Goal: Task Accomplishment & Management: Manage account settings

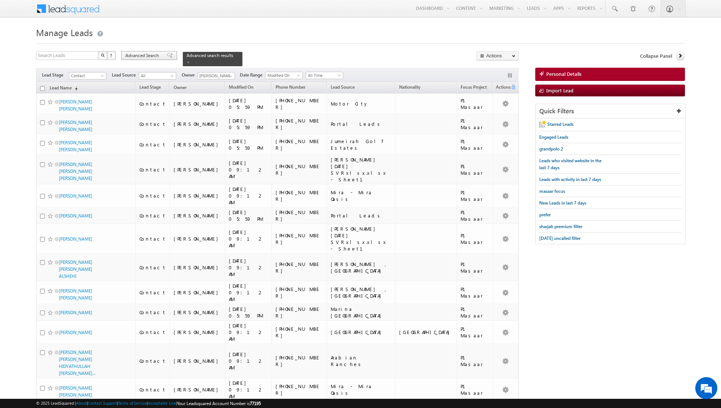
click at [161, 53] on span "Advanced Search" at bounding box center [143, 55] width 36 height 7
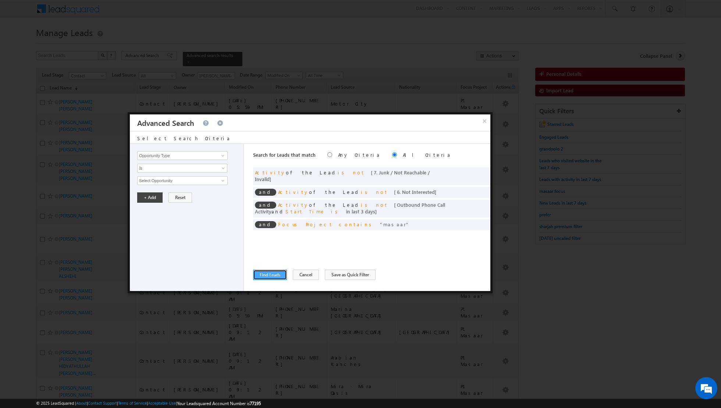
click at [270, 274] on button "Find Leads" at bounding box center [270, 274] width 34 height 10
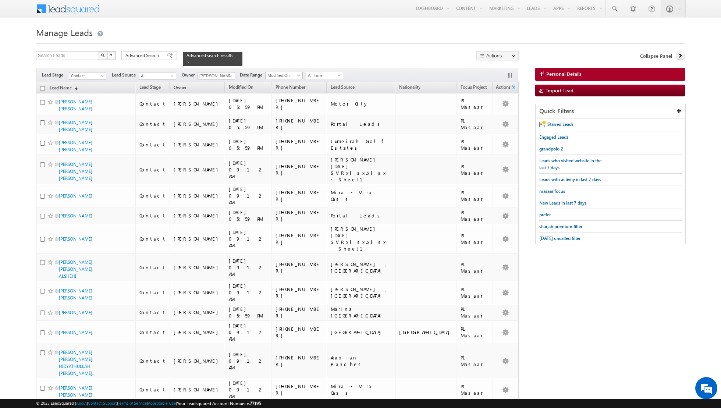
click at [40, 86] on input "checkbox" at bounding box center [42, 88] width 5 height 5
checkbox input "true"
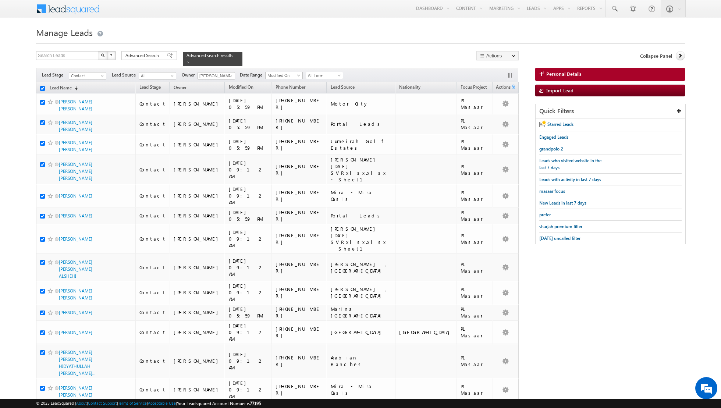
checkbox input "true"
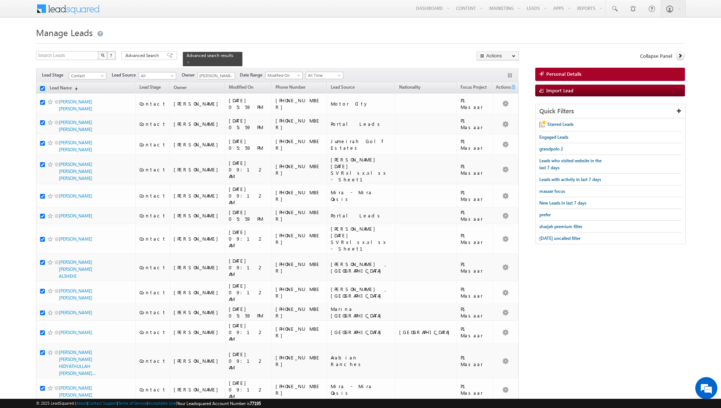
checkbox input "true"
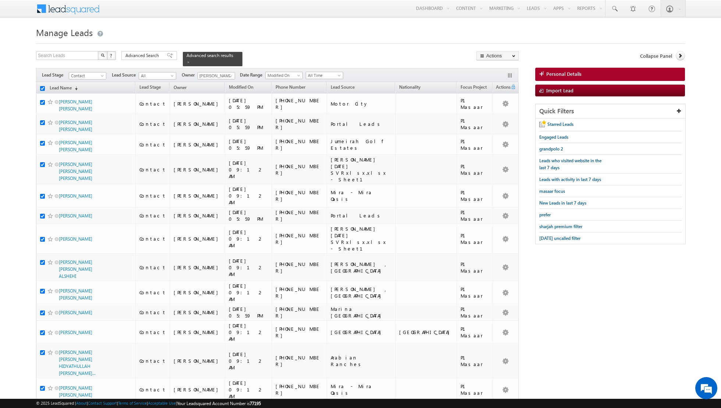
checkbox input "true"
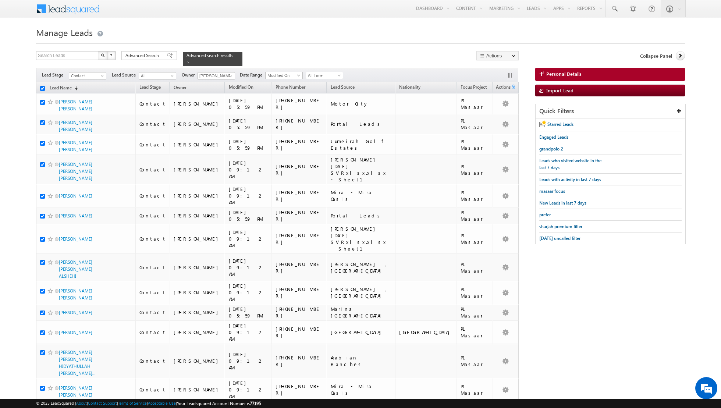
checkbox input "true"
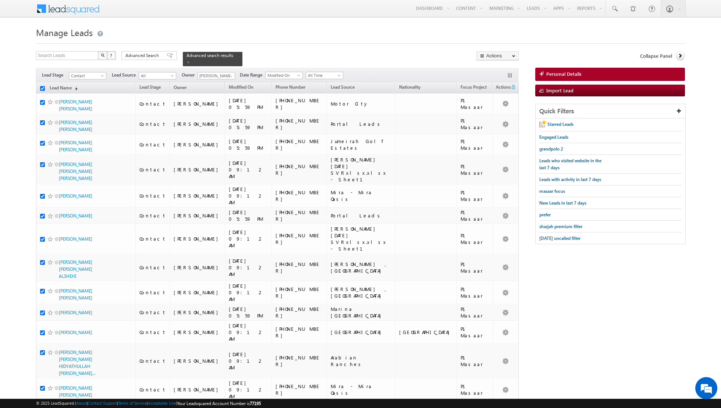
checkbox input "true"
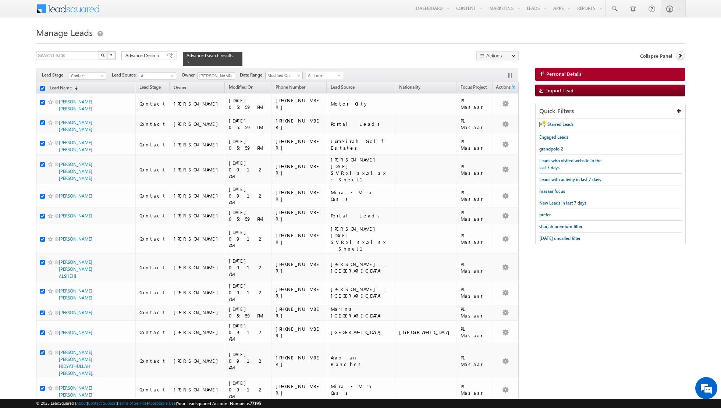
checkbox input "true"
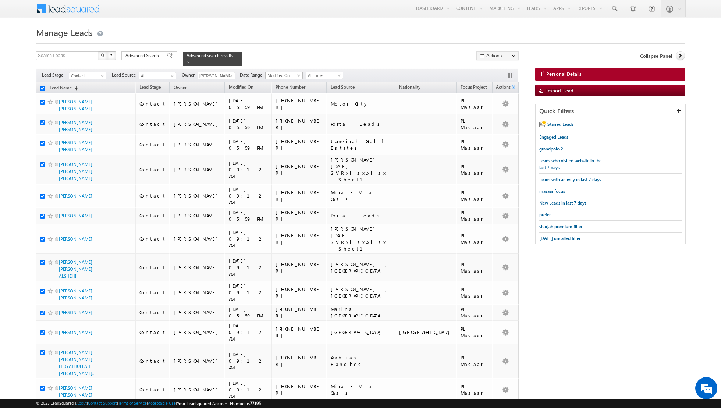
checkbox input "true"
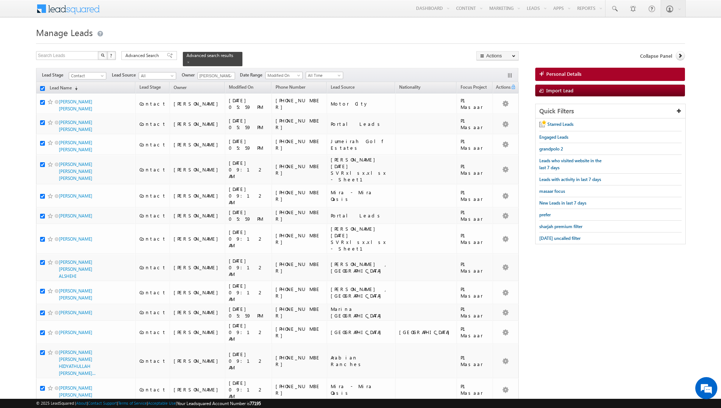
checkbox input "true"
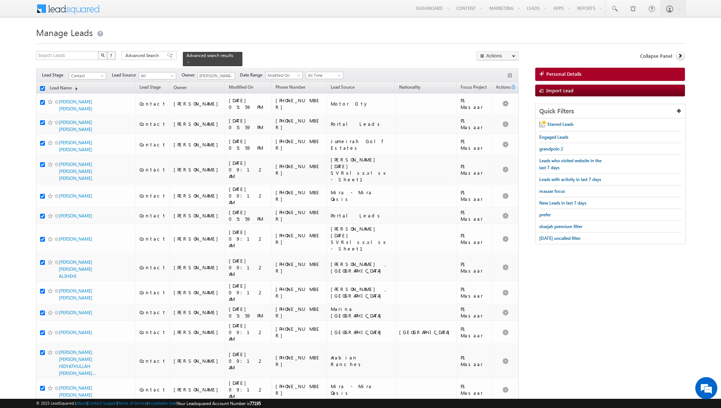
checkbox input "true"
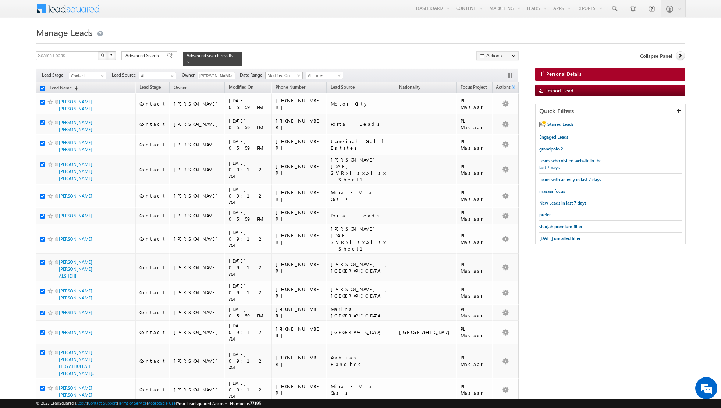
checkbox input "true"
click at [495, 122] on link "Change Owner" at bounding box center [497, 119] width 42 height 9
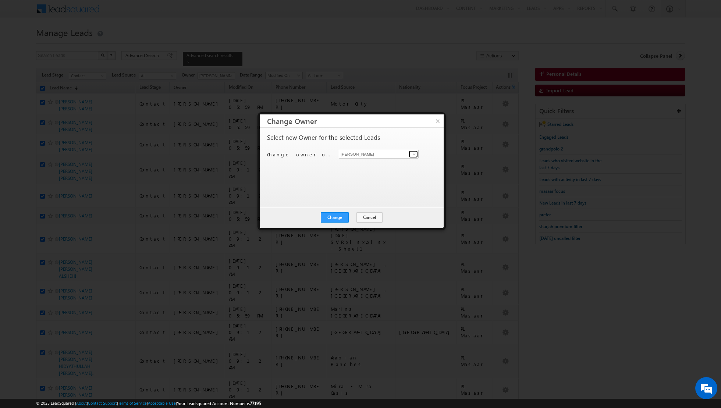
click at [411, 154] on span at bounding box center [414, 154] width 6 height 6
click at [385, 176] on link "Asma Kazi asma.kazi@indglobal.ae" at bounding box center [379, 178] width 80 height 14
type input "Asma Kazi"
click at [337, 217] on button "Change" at bounding box center [335, 217] width 28 height 10
click at [350, 216] on button "Close" at bounding box center [353, 217] width 24 height 10
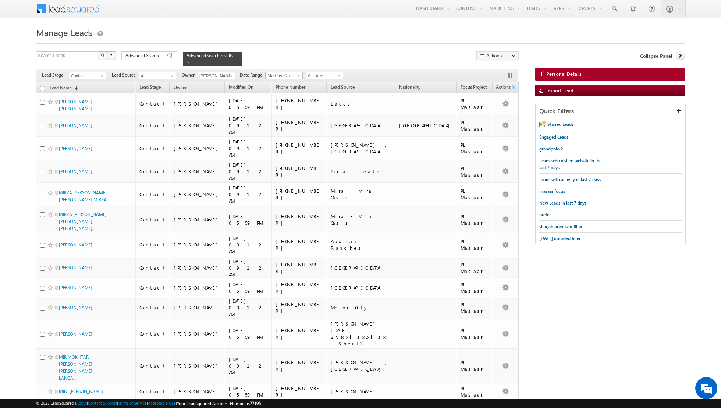
click at [42, 87] on input "checkbox" at bounding box center [42, 88] width 5 height 5
checkbox input "true"
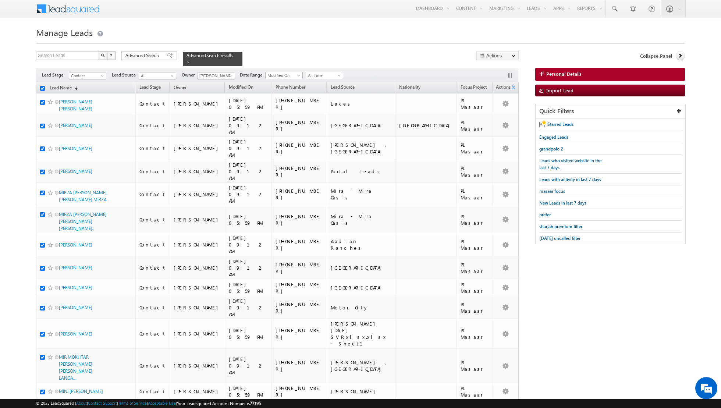
checkbox input "true"
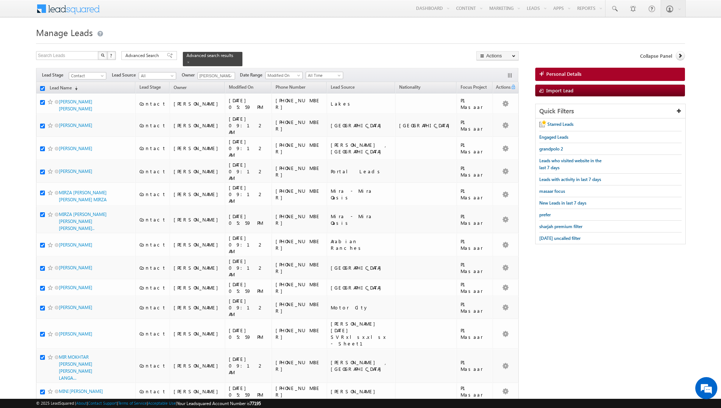
checkbox input "true"
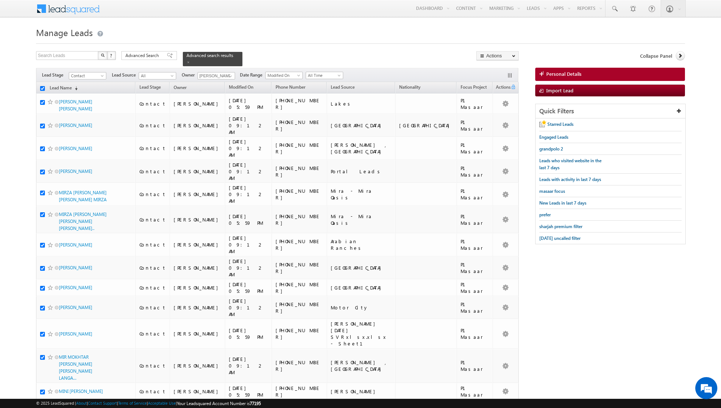
checkbox input "true"
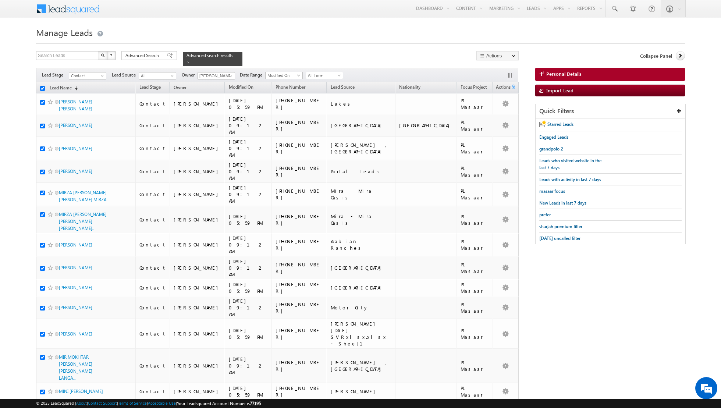
checkbox input "true"
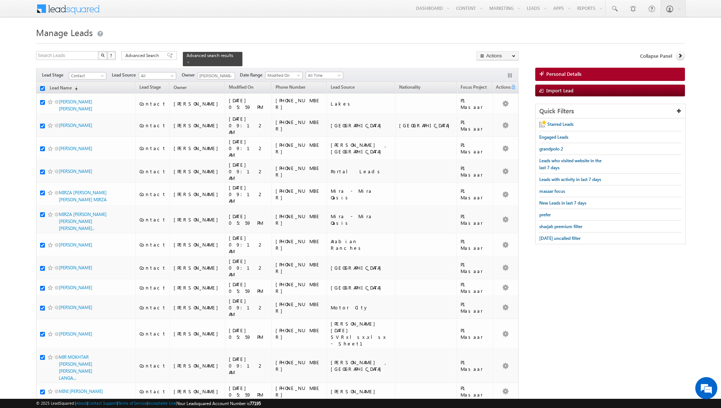
checkbox input "true"
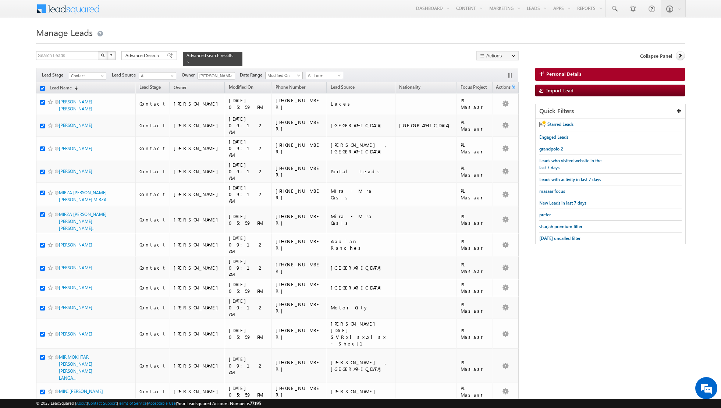
checkbox input "true"
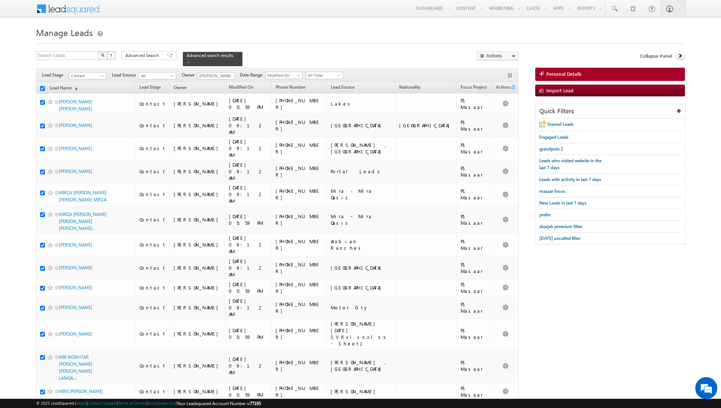
checkbox input "true"
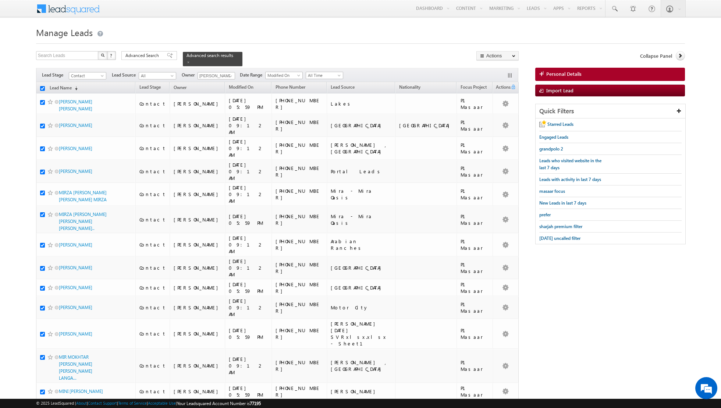
checkbox input "true"
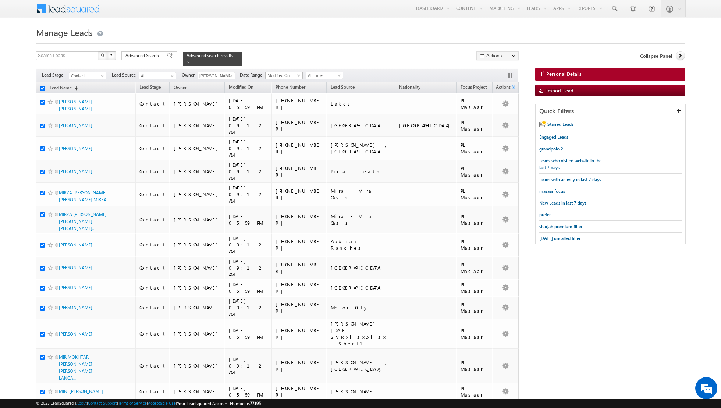
checkbox input "true"
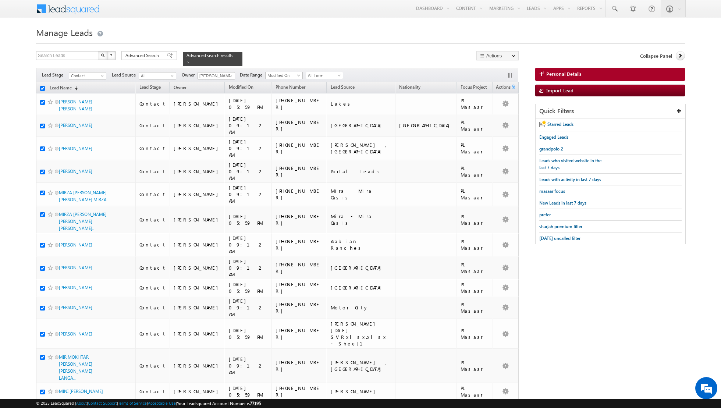
checkbox input "true"
click at [496, 118] on link "Change Owner" at bounding box center [497, 119] width 42 height 9
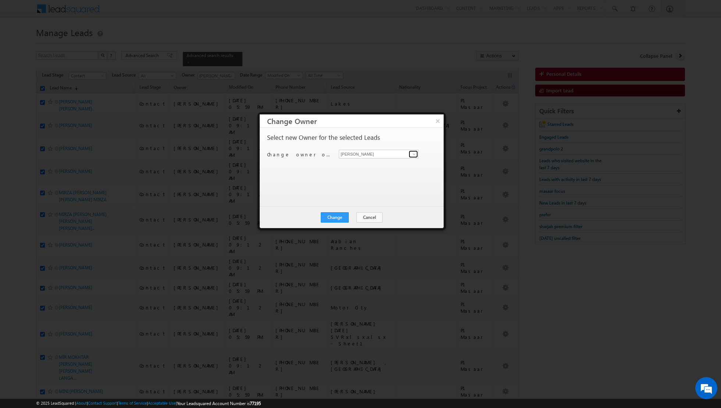
click at [412, 155] on span at bounding box center [414, 154] width 6 height 6
click at [368, 204] on link "Riya Raj riya.raj@indglobal.ae" at bounding box center [379, 208] width 80 height 14
type input "Riya Raj"
click at [334, 217] on button "Change" at bounding box center [335, 217] width 28 height 10
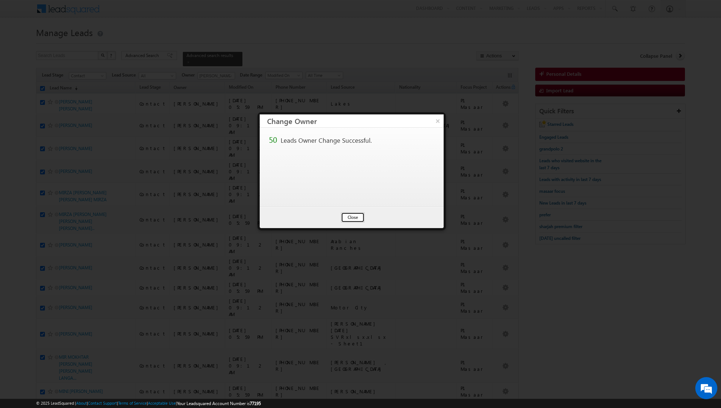
click at [351, 214] on button "Close" at bounding box center [353, 217] width 24 height 10
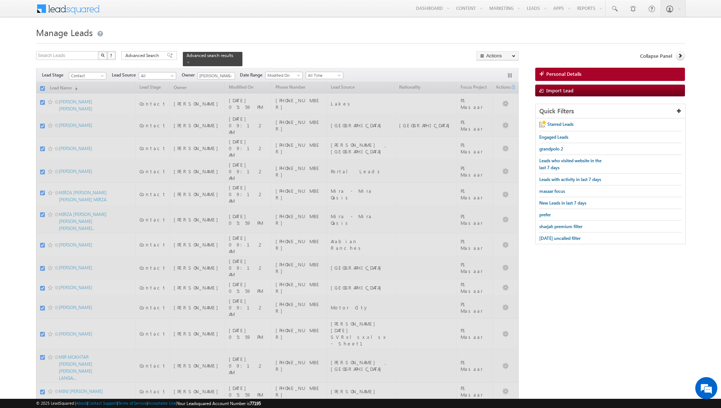
checkbox input "false"
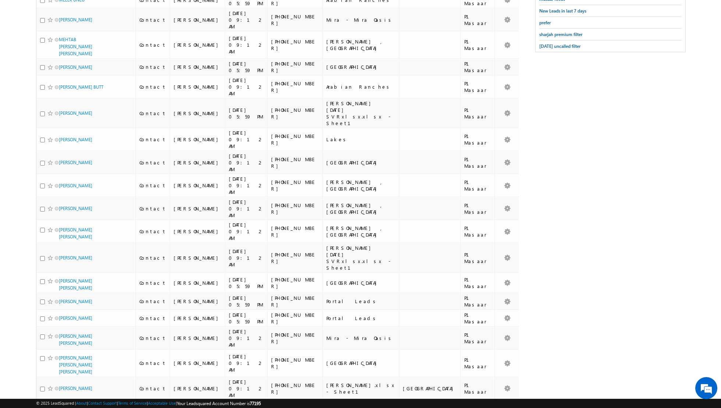
scroll to position [0, 0]
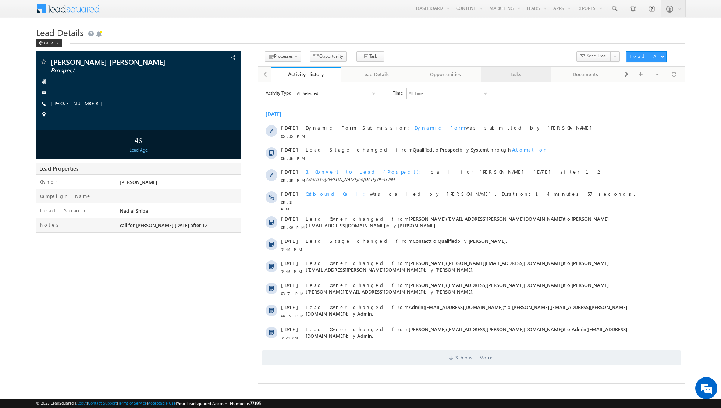
click at [519, 75] on div "Tasks" at bounding box center [514, 74] width 57 height 9
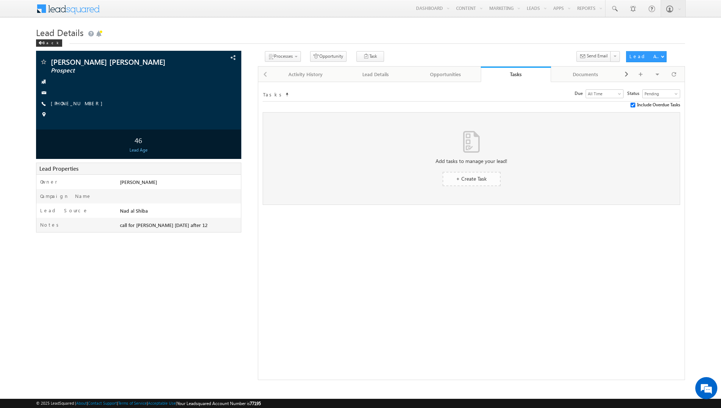
click at [475, 175] on link "+ Create Task" at bounding box center [471, 179] width 58 height 14
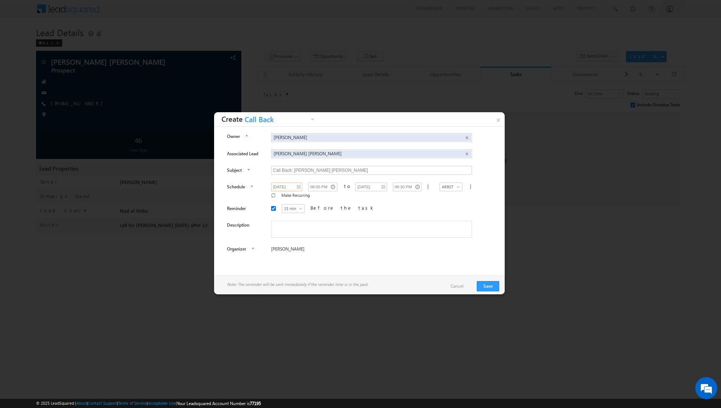
click at [294, 184] on input "03/09/2025" at bounding box center [286, 186] width 31 height 9
click at [347, 216] on td "4" at bounding box center [360, 219] width 27 height 10
type input "04/09/2025"
click at [323, 187] on input "08:00 PM" at bounding box center [322, 186] width 29 height 9
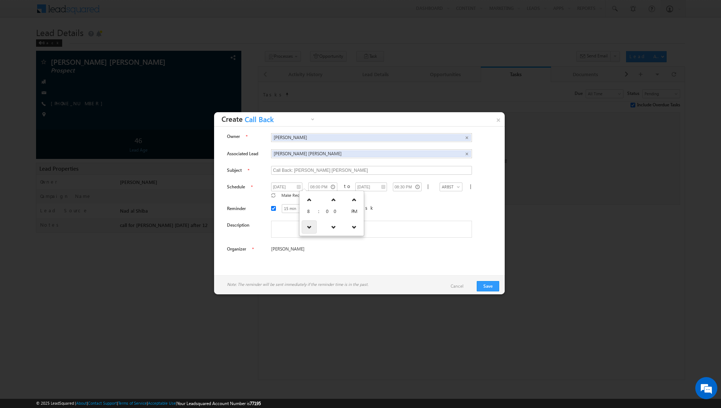
click at [306, 223] on link at bounding box center [308, 226] width 15 height 13
type input "07:00 PM"
type input "07:30 PM"
click at [306, 223] on link at bounding box center [308, 226] width 15 height 13
type input "06:00 PM"
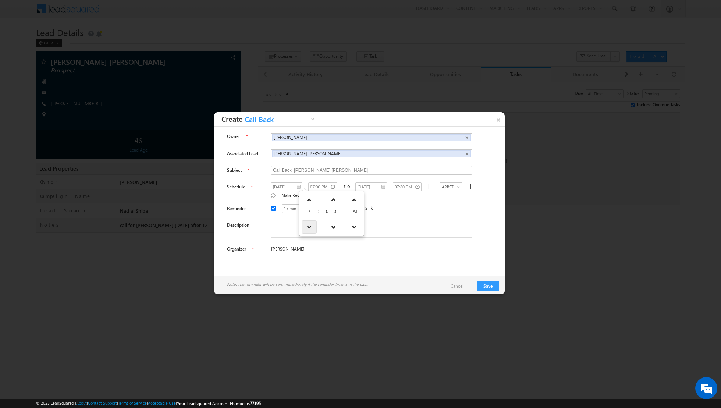
type input "06:30 PM"
click at [306, 223] on link at bounding box center [308, 226] width 15 height 13
type input "05:00 PM"
type input "05:30 PM"
click at [306, 223] on link at bounding box center [308, 226] width 15 height 13
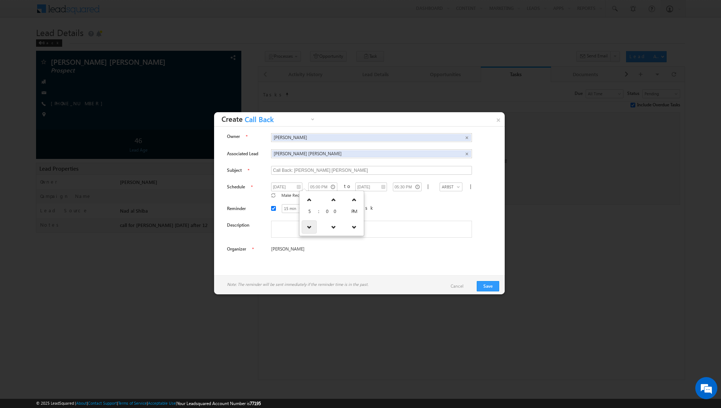
type input "04:00 PM"
type input "04:30 PM"
click at [306, 223] on link at bounding box center [308, 226] width 15 height 13
type input "03:00 PM"
type input "03:30 PM"
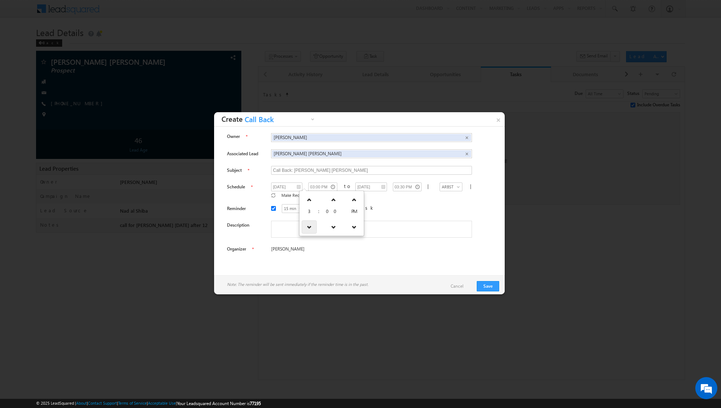
click at [306, 223] on link at bounding box center [308, 226] width 15 height 13
type input "02:00 PM"
type input "02:30 PM"
click at [306, 223] on link at bounding box center [308, 226] width 15 height 13
type input "01:00 PM"
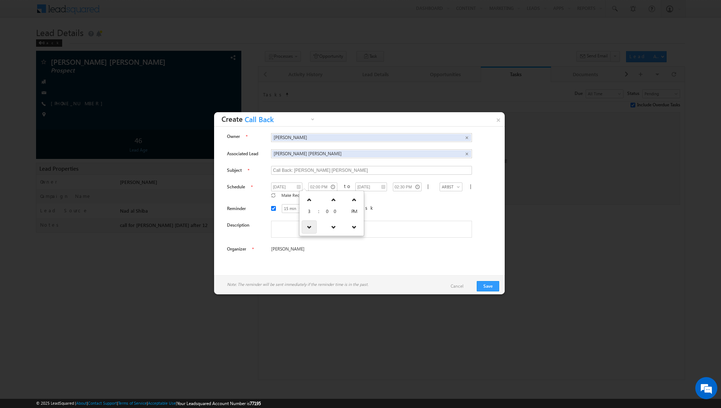
type input "01:30 PM"
click at [306, 223] on link at bounding box center [308, 226] width 15 height 13
type input "12:00 PM"
type input "12:30 PM"
click at [306, 223] on link at bounding box center [310, 226] width 15 height 13
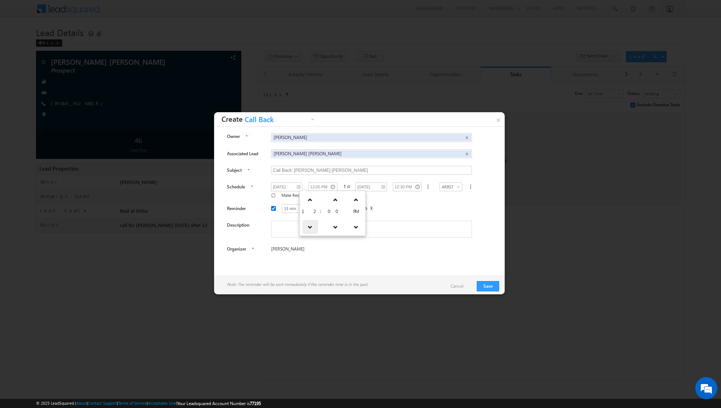
type input "11:00 AM"
type input "11:30 AM"
click at [365, 187] on input "04/09/2025" at bounding box center [370, 186] width 31 height 9
click at [325, 186] on input "11:00 AM" at bounding box center [322, 186] width 29 height 9
click at [313, 197] on link at bounding box center [313, 199] width 15 height 13
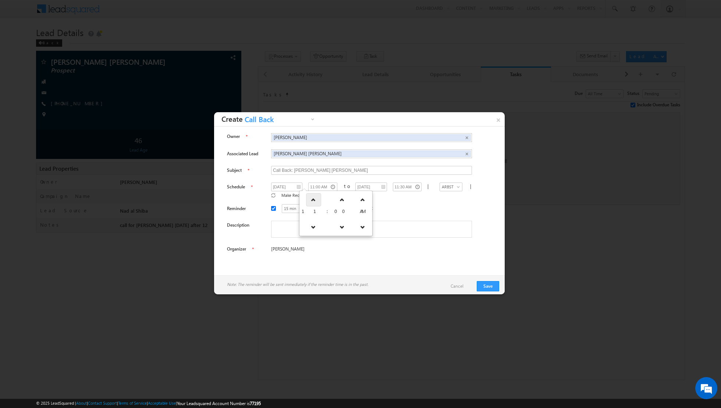
type input "12:00 PM"
type input "12:30 PM"
click at [386, 221] on textarea at bounding box center [371, 229] width 201 height 17
click at [292, 222] on textarea at bounding box center [371, 229] width 201 height 17
type textarea "cal back on thurs 4th sep for ellington or rosehills"
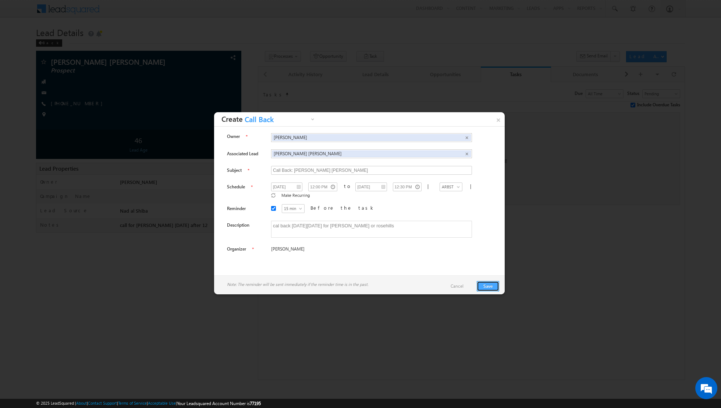
click at [488, 283] on button "Save" at bounding box center [487, 286] width 22 height 10
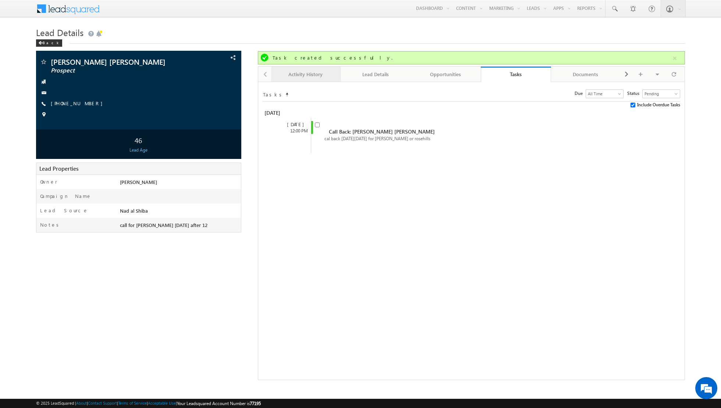
click at [305, 78] on div "Activity History" at bounding box center [305, 74] width 57 height 9
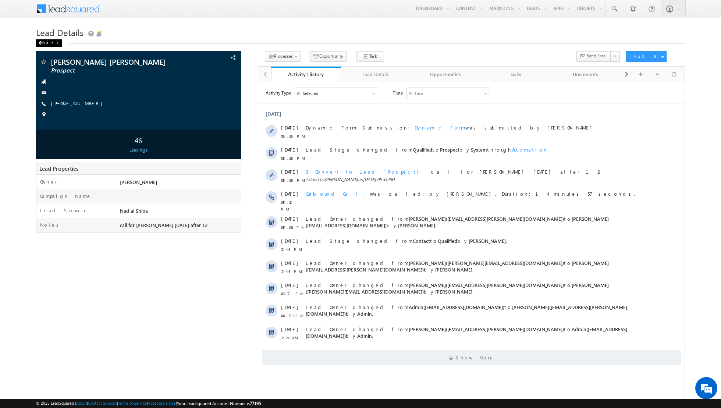
click at [43, 43] on div "Back" at bounding box center [49, 42] width 26 height 7
